Goal: Task Accomplishment & Management: Complete application form

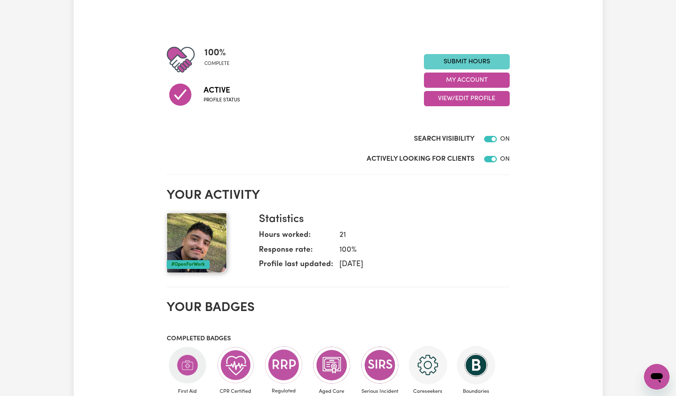
click at [467, 62] on link "Submit Hours" at bounding box center [467, 61] width 86 height 15
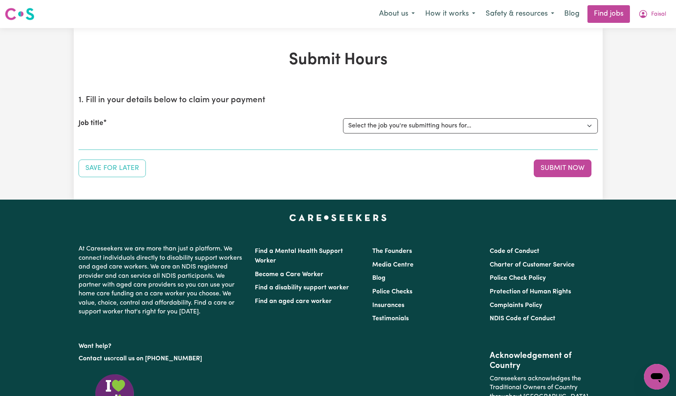
click at [431, 125] on select "Select the job you're submitting hours for... [Jaxson Chosen Family ] Support W…" at bounding box center [470, 125] width 255 height 15
select select "15079"
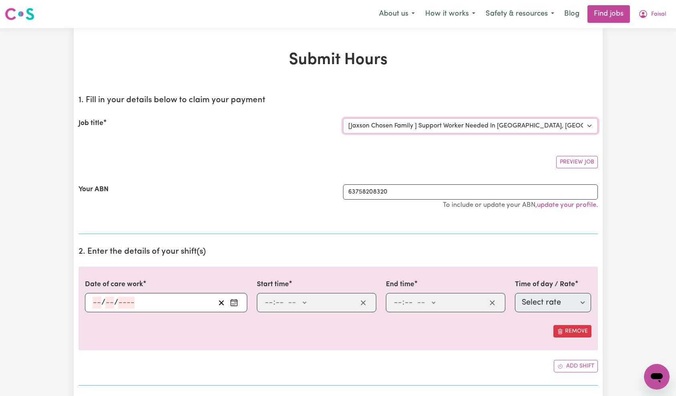
scroll to position [76, 0]
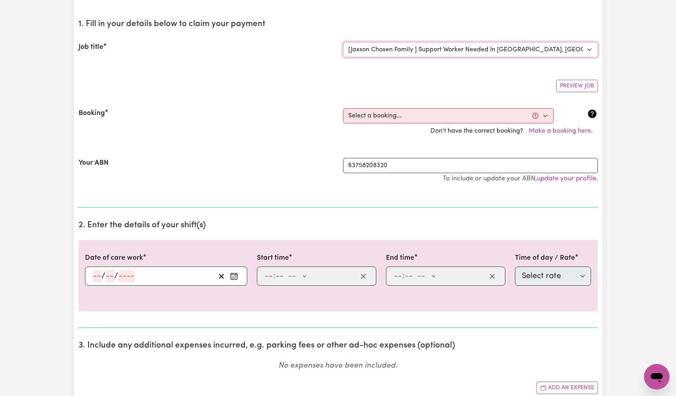
click at [398, 117] on select "Select a booking... [DATE] 10:00am to 02:00pm (RECURRING) [DATE] 10:00am to 02:…" at bounding box center [448, 115] width 211 height 15
select select "369263"
type input "[DATE]"
type input "30"
type input "9"
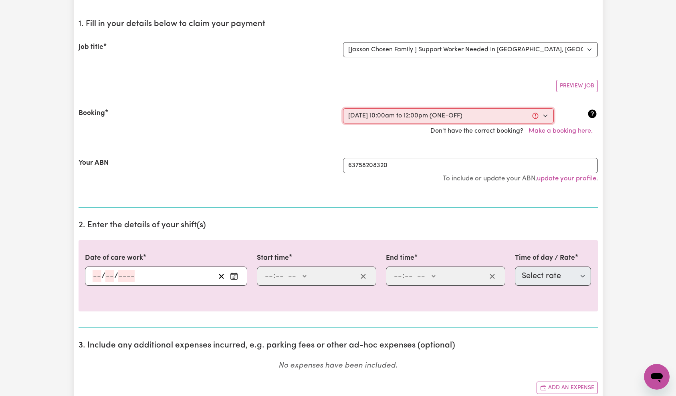
type input "2025"
type input "10:00"
type input "10"
type input "0"
select select "am"
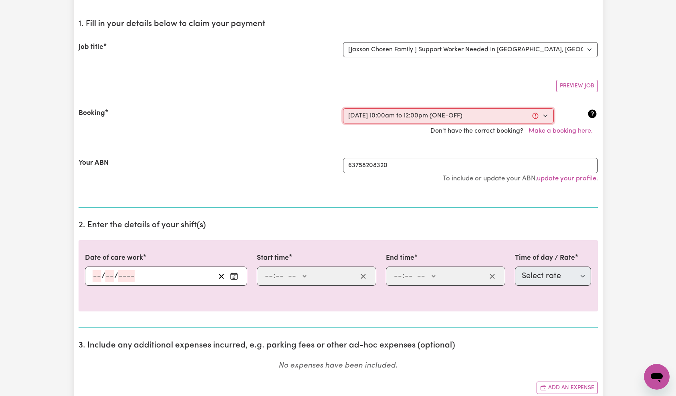
type input "12:00"
type input "12"
type input "0"
select select "pm"
select select "29"
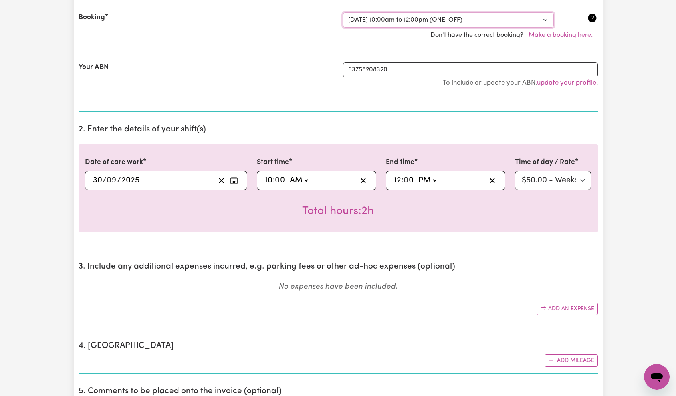
scroll to position [187, 0]
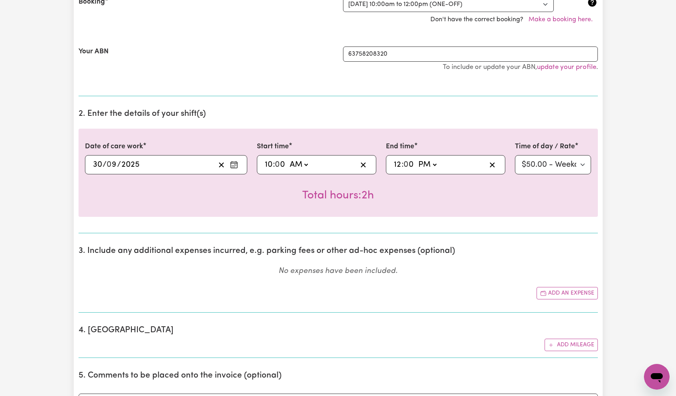
click at [268, 160] on input "10" at bounding box center [268, 165] width 8 height 12
type input "07:00"
type input "7"
type input "21:00"
type input "9"
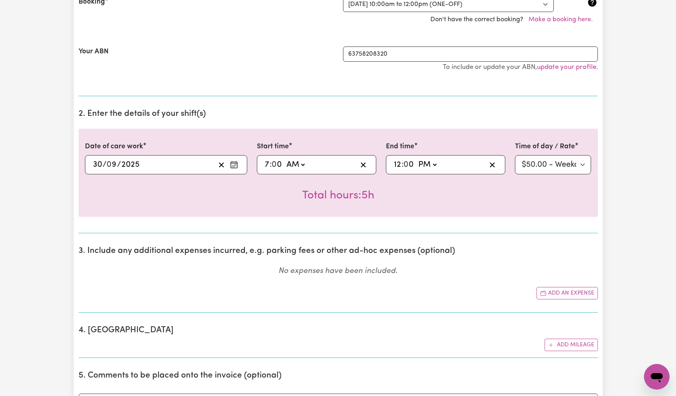
select select
type input "9"
click at [425, 164] on select "AM PM" at bounding box center [425, 165] width 22 height 12
select select "am"
type input "09:00"
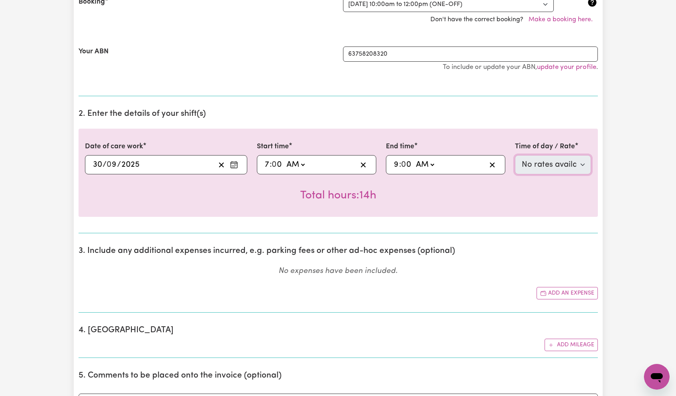
click at [540, 167] on select "No rates available for selected time" at bounding box center [553, 164] width 76 height 19
select select "29"
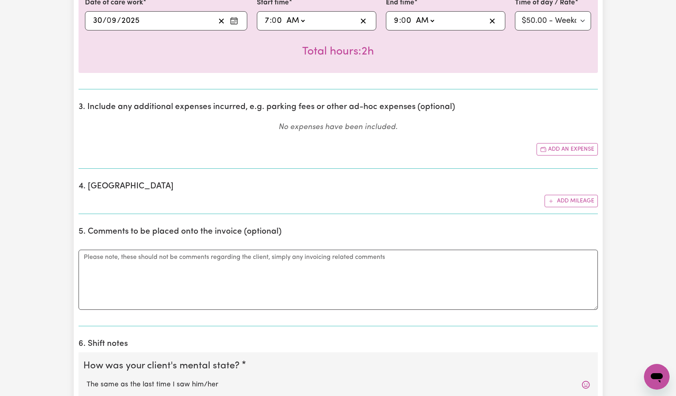
scroll to position [342, 0]
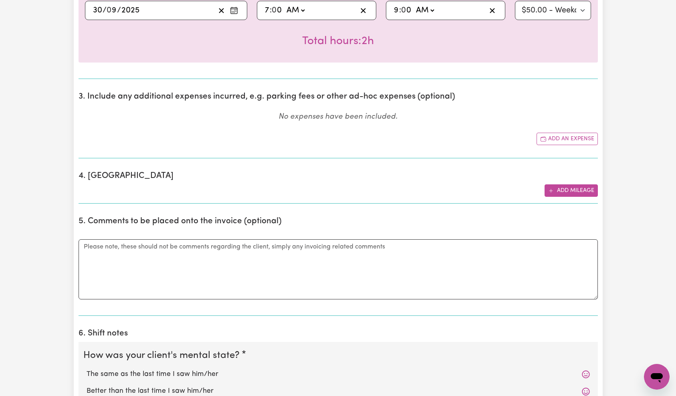
click at [579, 188] on button "Add mileage" at bounding box center [570, 190] width 53 height 12
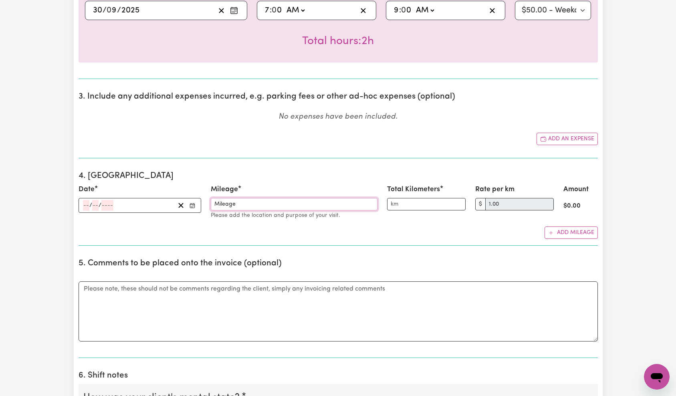
click at [324, 201] on input "Mileage" at bounding box center [294, 204] width 167 height 12
click at [110, 205] on input "number" at bounding box center [107, 205] width 12 height 11
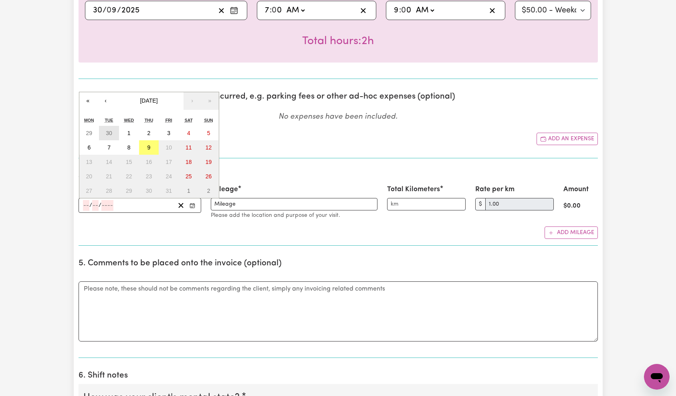
click at [107, 134] on abbr "30" at bounding box center [109, 133] width 6 height 6
type input "[DATE]"
type input "30"
type input "9"
type input "2025"
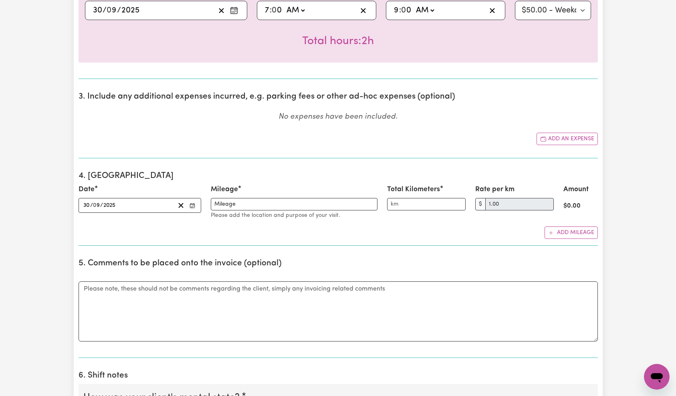
click at [261, 129] on section "3. Include any additional expenses incurred, e.g. parking fees or other ad-hoc …" at bounding box center [338, 121] width 519 height 73
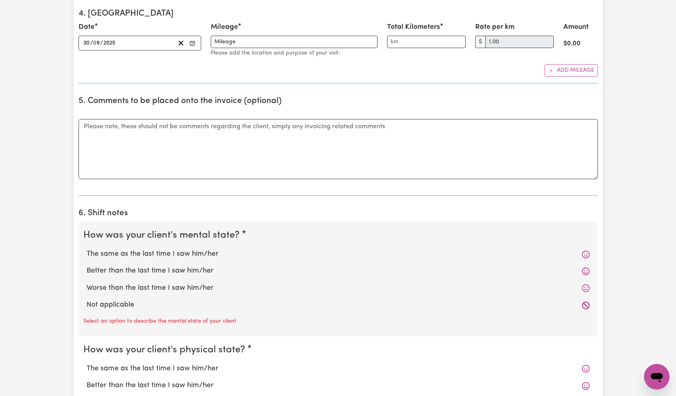
scroll to position [414, 0]
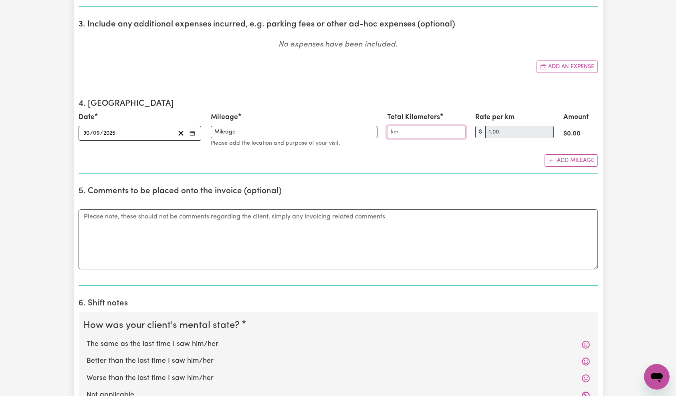
click at [427, 127] on input "Total Kilometers" at bounding box center [426, 132] width 79 height 12
drag, startPoint x: 415, startPoint y: 131, endPoint x: 376, endPoint y: 131, distance: 38.0
click at [376, 131] on div "Date [DATE] 30 / 0 9 / 2025 « ‹ [DATE] › » Mon Tue Wed Thu Fri Sat Sun 1 2 3 4 …" at bounding box center [338, 130] width 529 height 36
type input "57"
click at [395, 90] on div "1. Fill in your details below to claim your payment Job title Select the job yo…" at bounding box center [338, 245] width 519 height 1140
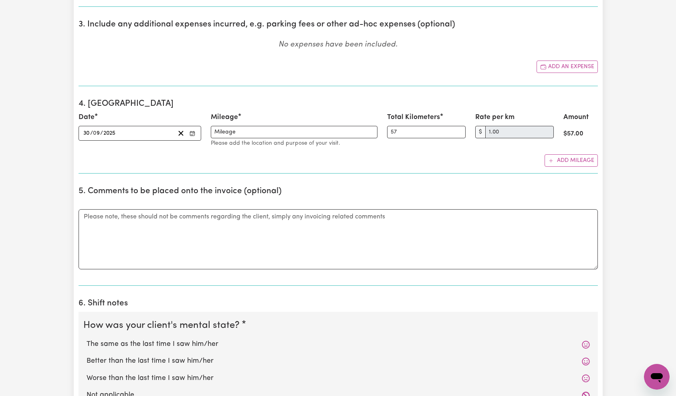
click at [638, 119] on div "Submit Hours 1. Fill in your details below to claim your payment Job title Sele…" at bounding box center [338, 226] width 676 height 1224
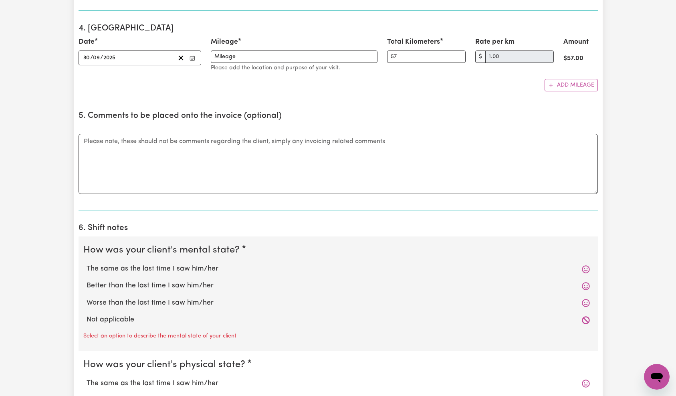
click at [127, 316] on label "Not applicable" at bounding box center [338, 319] width 503 height 10
click at [87, 314] on input "Not applicable" at bounding box center [86, 314] width 0 height 0
radio input "true"
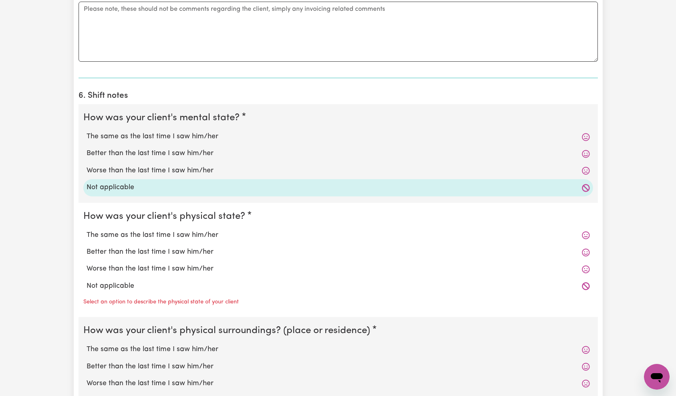
click at [123, 284] on label "Not applicable" at bounding box center [338, 286] width 503 height 10
click at [87, 281] on input "Not applicable" at bounding box center [86, 280] width 0 height 0
radio input "true"
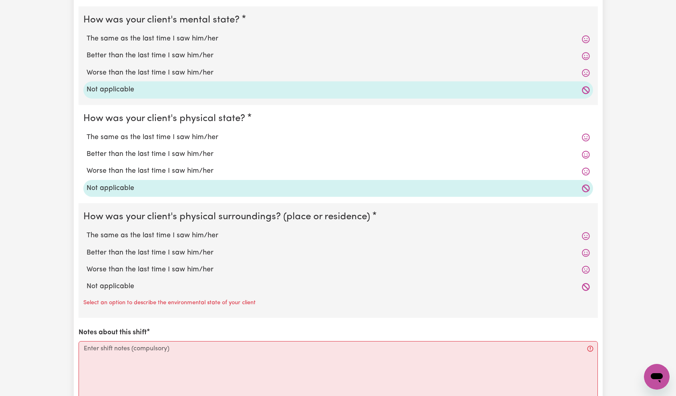
click at [121, 284] on label "Not applicable" at bounding box center [338, 286] width 503 height 10
click at [87, 281] on input "Not applicable" at bounding box center [86, 281] width 0 height 0
radio input "true"
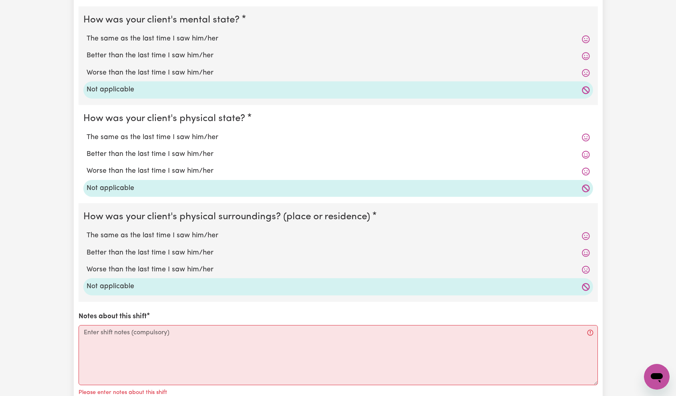
scroll to position [765, 0]
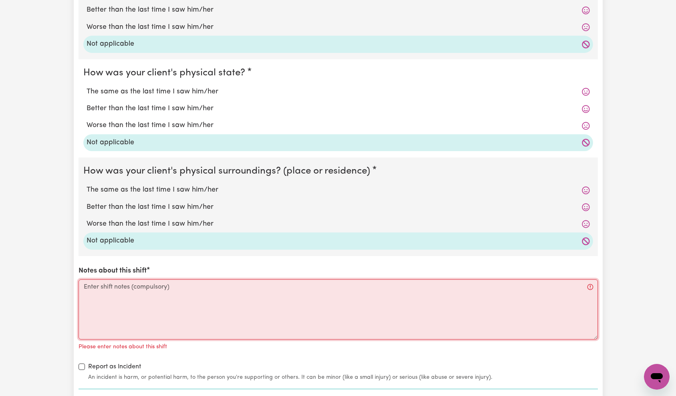
click at [122, 292] on textarea "Notes about this shift" at bounding box center [338, 309] width 519 height 60
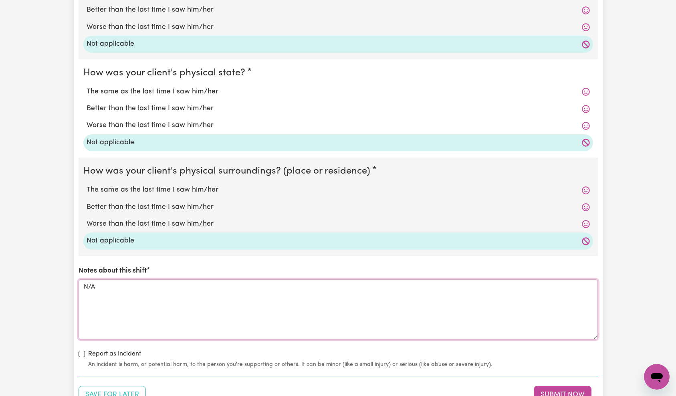
type textarea "N/A"
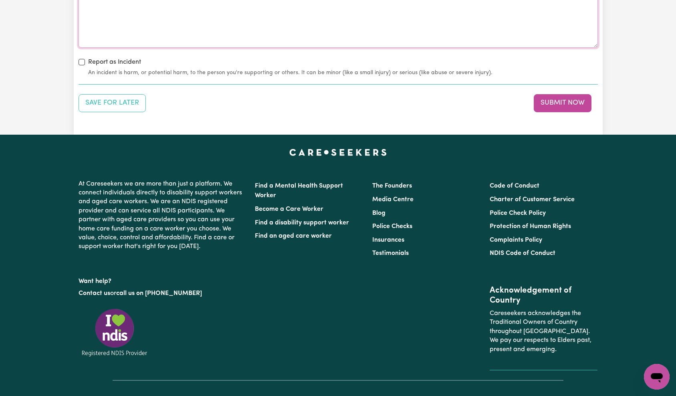
scroll to position [1097, 0]
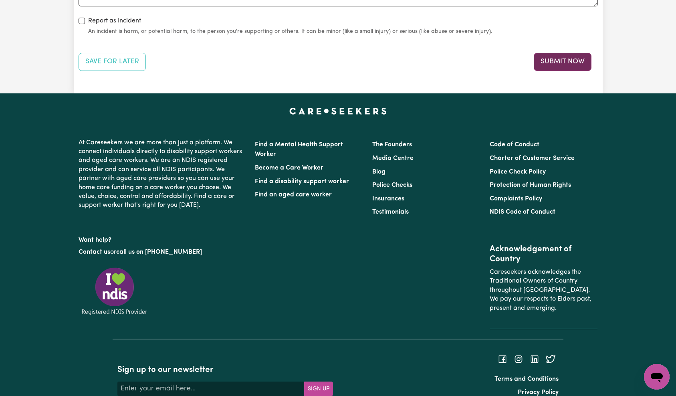
click at [576, 65] on button "Submit Now" at bounding box center [562, 62] width 58 height 18
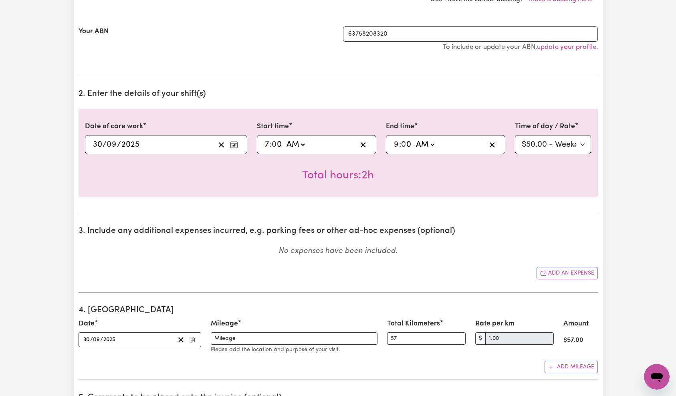
scroll to position [0, 0]
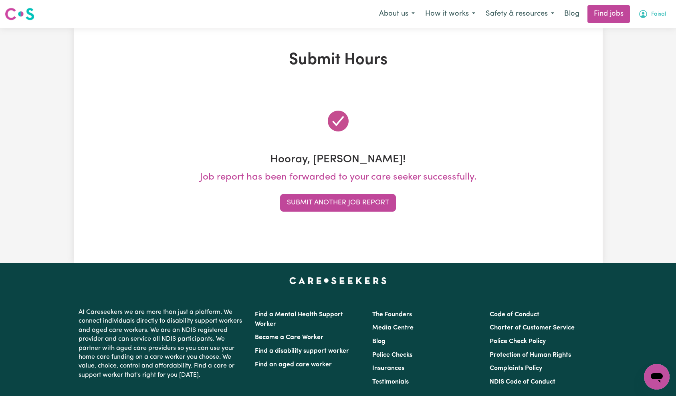
click at [659, 19] on button "Faisal" at bounding box center [652, 14] width 38 height 17
click at [652, 33] on link "My Account" at bounding box center [638, 31] width 63 height 15
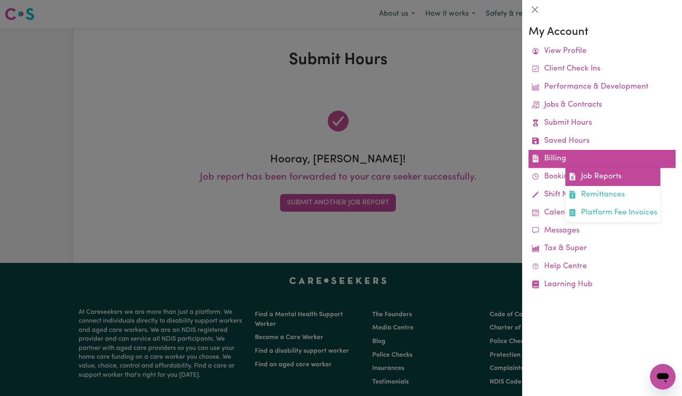
click at [596, 175] on link "Job Reports" at bounding box center [612, 177] width 95 height 18
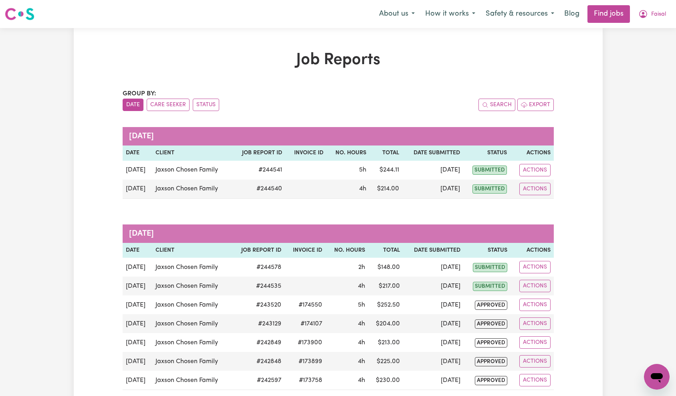
click at [602, 256] on div "Job Reports Group by: Date Care Seeker Status Search Export [DATE] Date Client …" at bounding box center [338, 233] width 676 height 410
